Goal: Obtain resource: Obtain resource

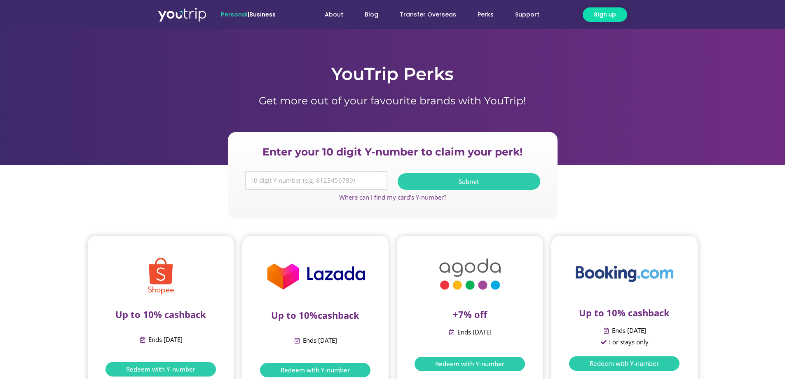
click at [285, 184] on input "Y Number" at bounding box center [316, 180] width 143 height 19
click at [435, 181] on span "Submit" at bounding box center [469, 182] width 123 height 6
click at [338, 188] on input "5162400020813569" at bounding box center [316, 180] width 143 height 19
click at [336, 185] on input "5162400020813569" at bounding box center [316, 180] width 143 height 19
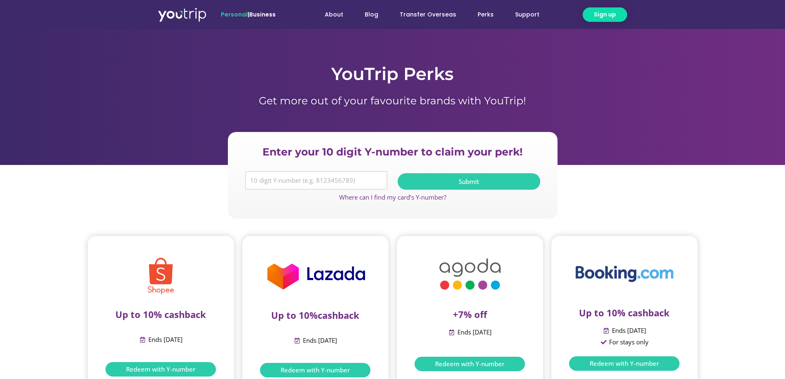
drag, startPoint x: 324, startPoint y: 183, endPoint x: 225, endPoint y: 195, distance: 100.5
click at [225, 195] on section "Enter your 10 digit Y-number to claim your perk! Y Number 5162400020813569 Subm…" at bounding box center [392, 175] width 785 height 87
type input "8117608519"
click at [468, 177] on button "Submit" at bounding box center [469, 181] width 143 height 16
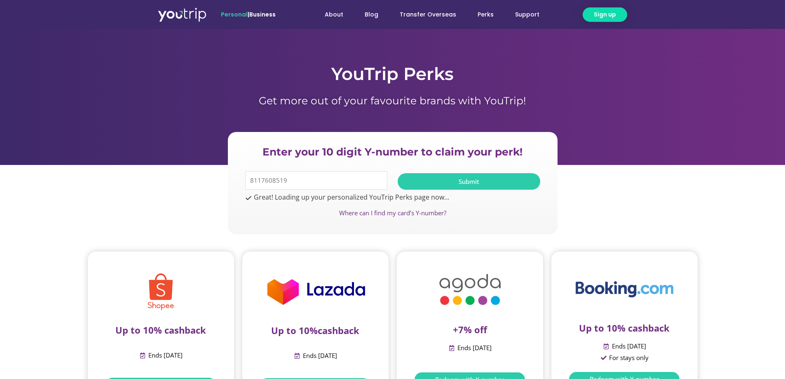
scroll to position [27, 0]
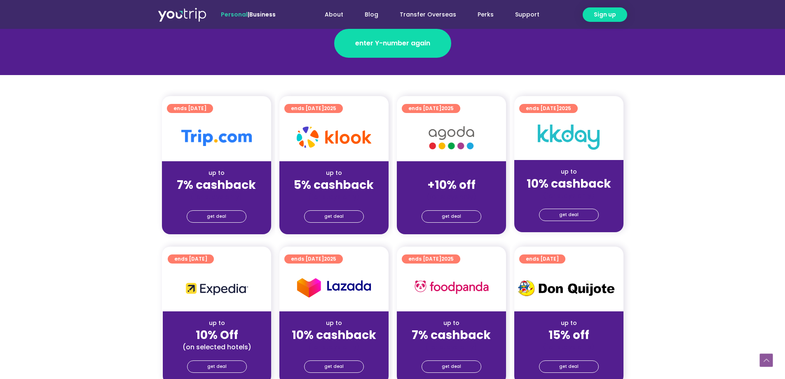
scroll to position [165, 0]
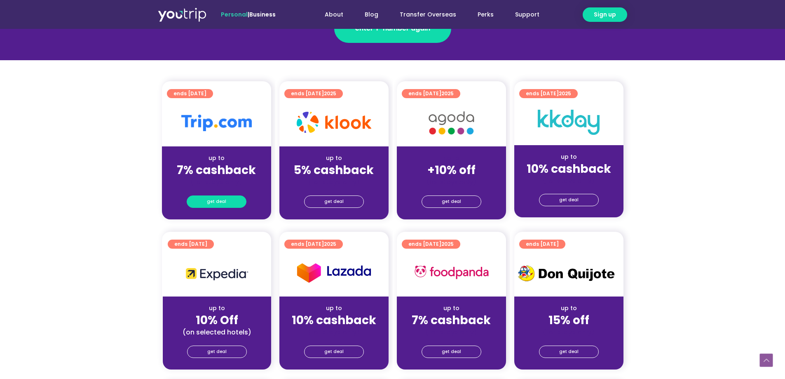
click at [209, 201] on span "get deal" at bounding box center [216, 202] width 19 height 12
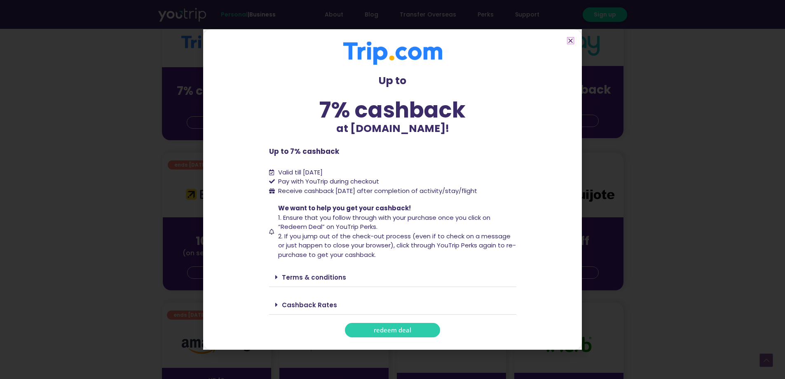
scroll to position [247, 0]
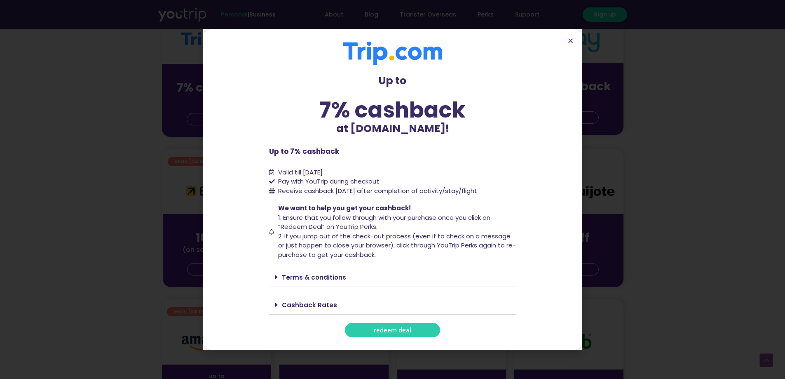
click at [402, 327] on span "redeem deal" at bounding box center [393, 330] width 38 height 6
